Goal: Share content: Share content

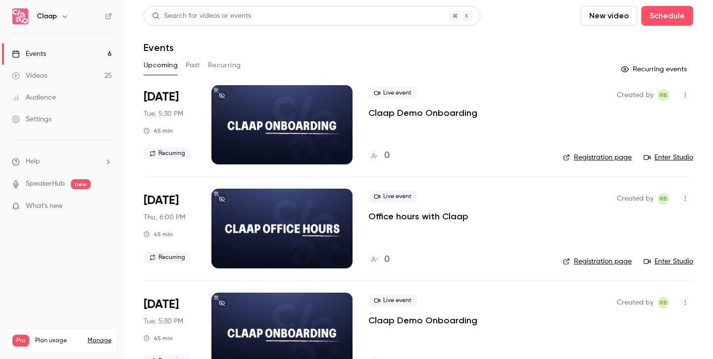
click at [185, 63] on div "Upcoming Past Recurring" at bounding box center [419, 65] width 550 height 16
click at [191, 63] on button "Past" at bounding box center [193, 65] width 14 height 16
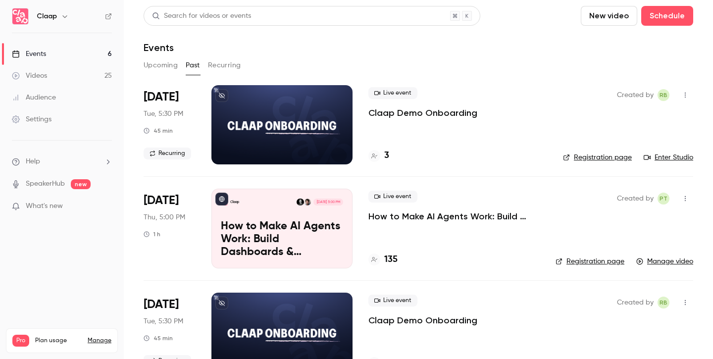
click at [395, 256] on h4 "135" at bounding box center [390, 259] width 13 height 13
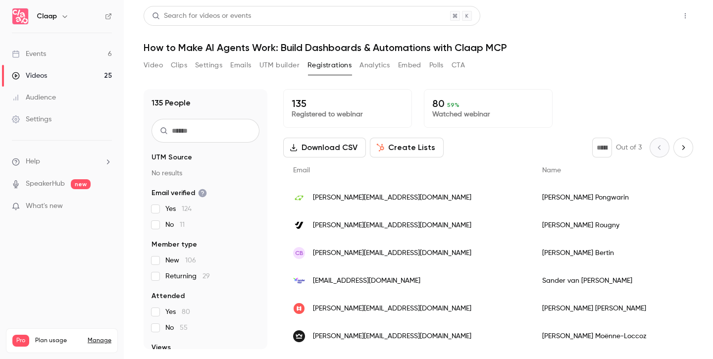
click at [654, 23] on button "Share" at bounding box center [649, 16] width 39 height 20
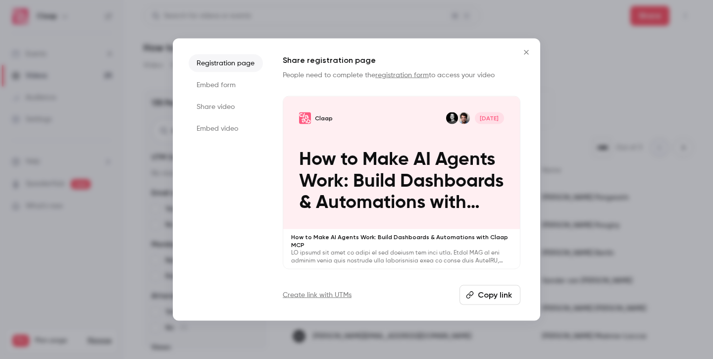
click at [487, 294] on button "Copy link" at bounding box center [489, 295] width 61 height 20
